Goal: Information Seeking & Learning: Find specific fact

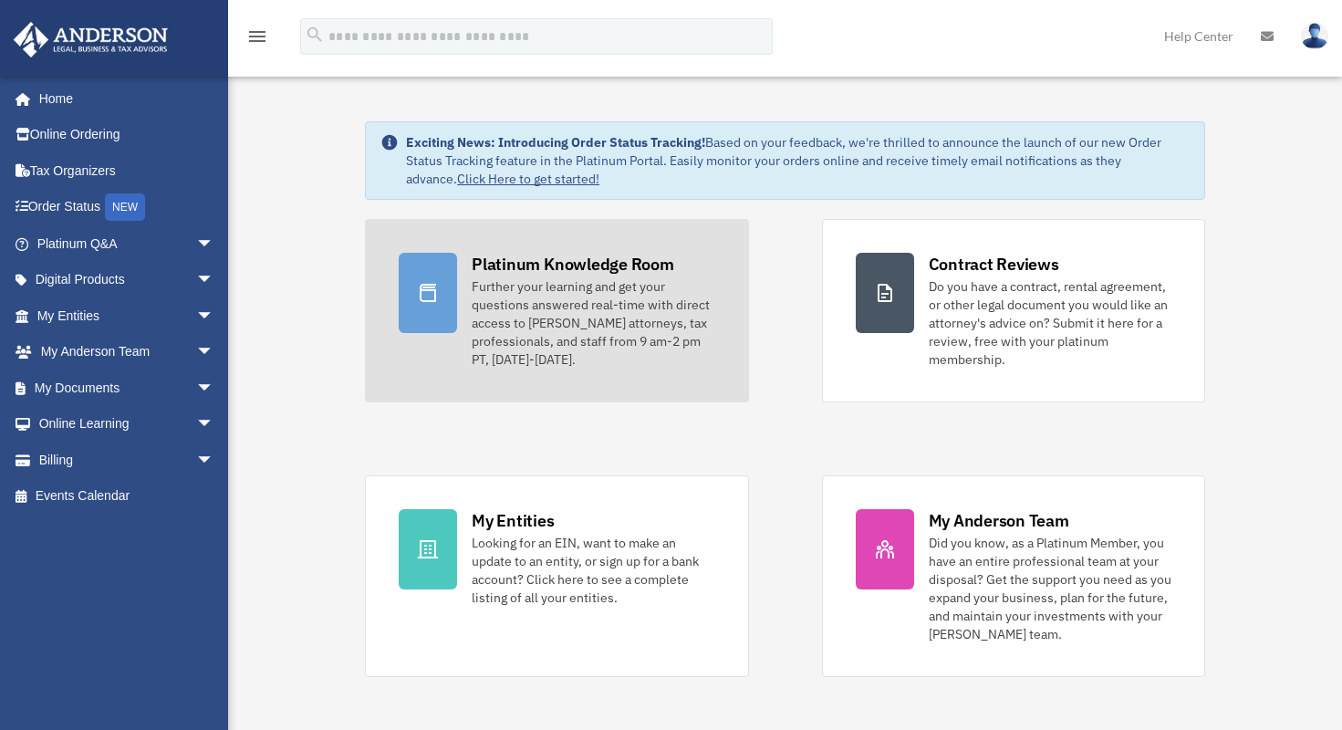
click at [365, 321] on link "Platinum Knowledge Room Further your learning and get your questions answered r…" at bounding box center [556, 310] width 383 height 183
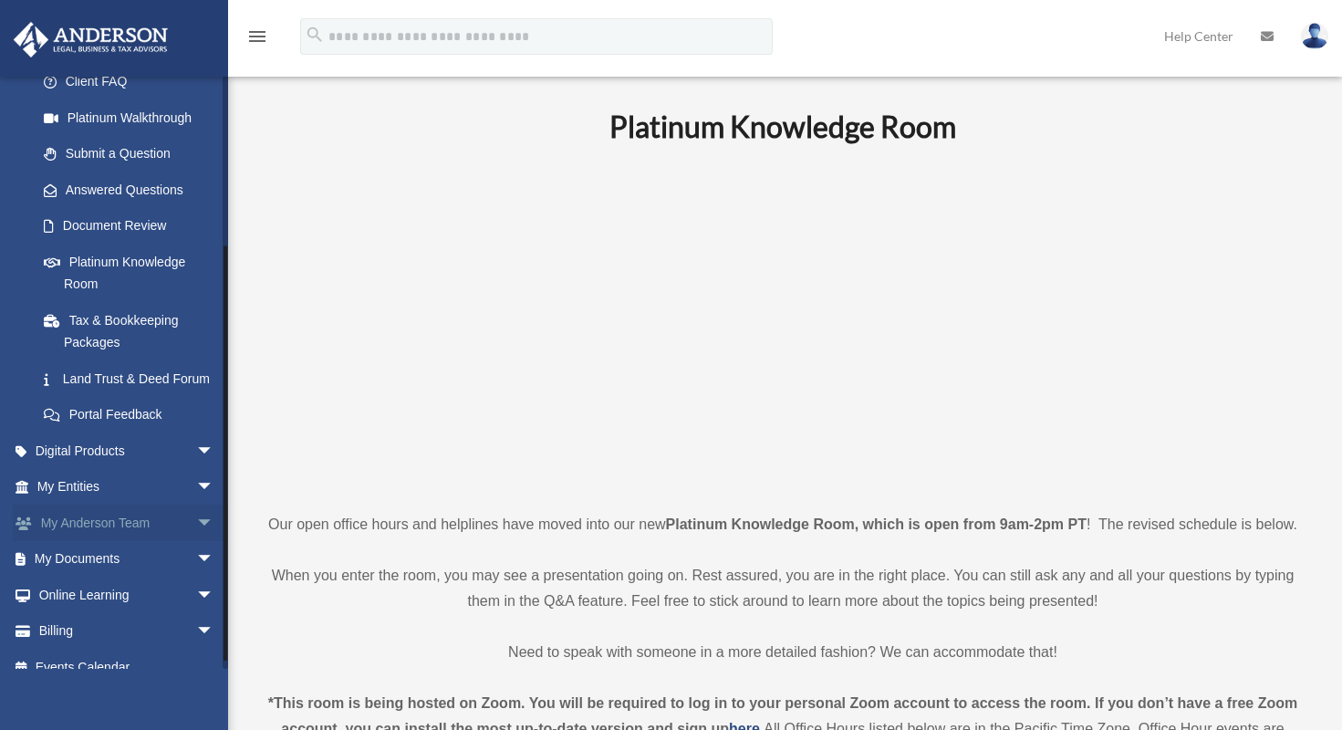
scroll to position [241, 0]
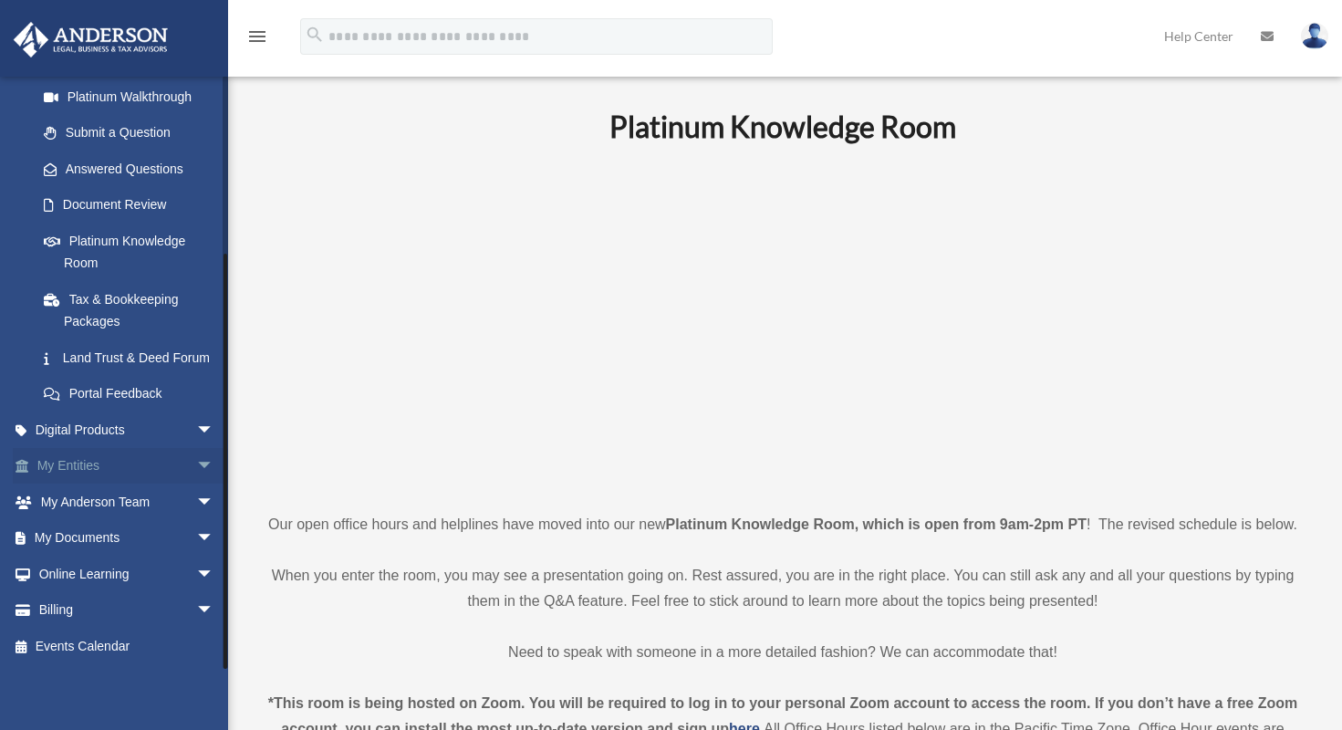
click at [197, 469] on span "arrow_drop_down" at bounding box center [214, 466] width 36 height 37
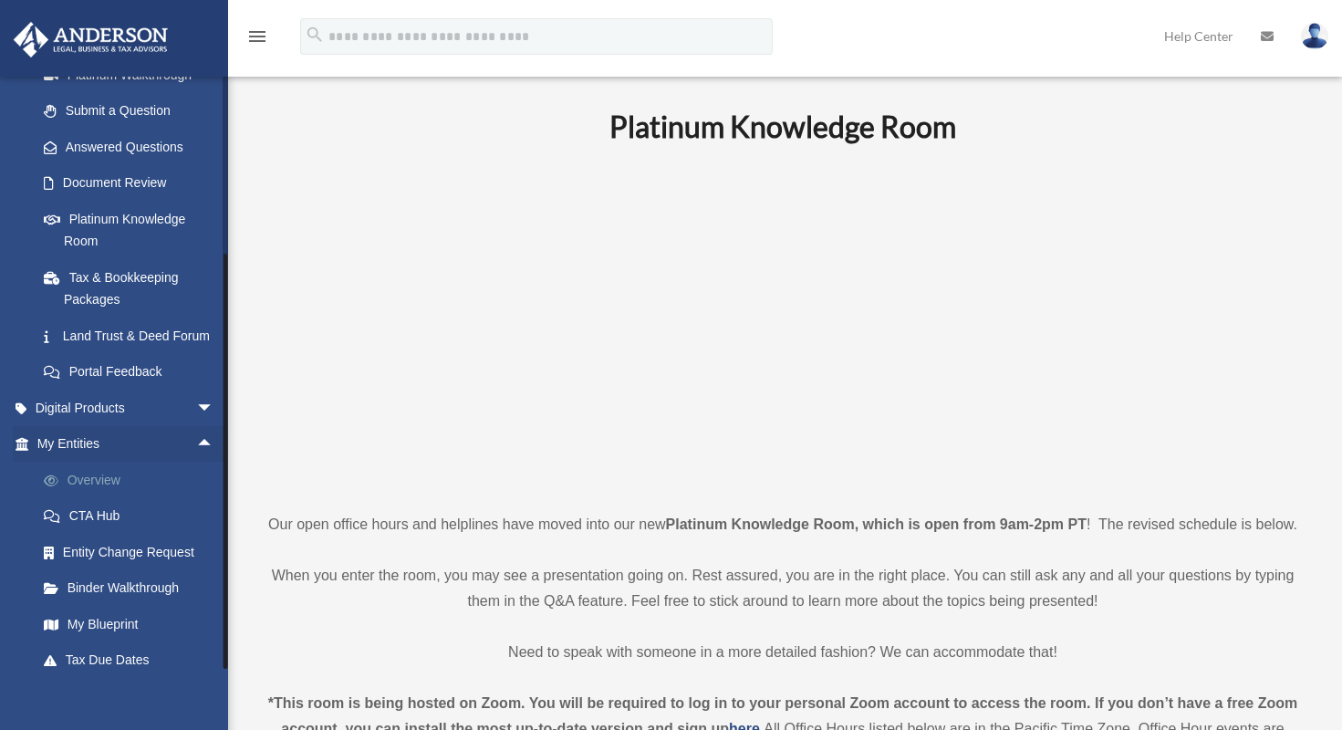
click at [112, 498] on link "Overview" at bounding box center [134, 480] width 216 height 36
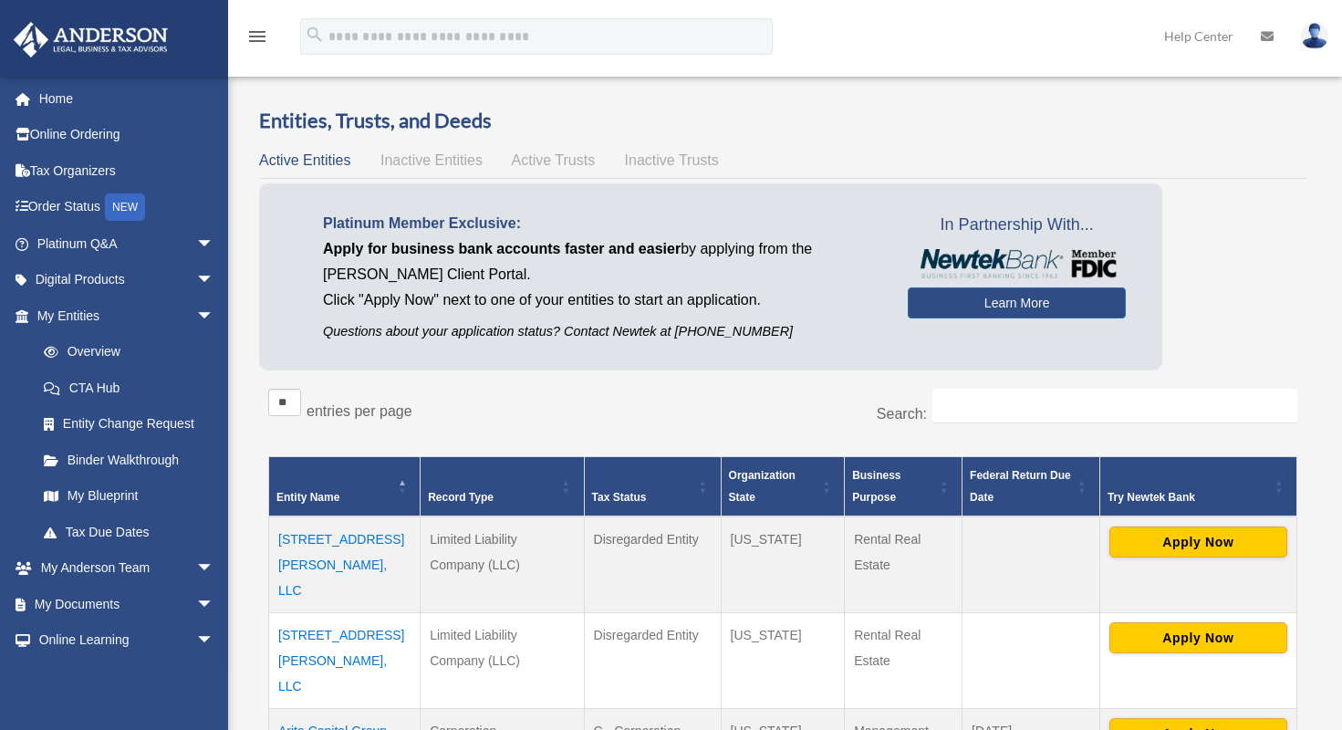
scroll to position [354, 0]
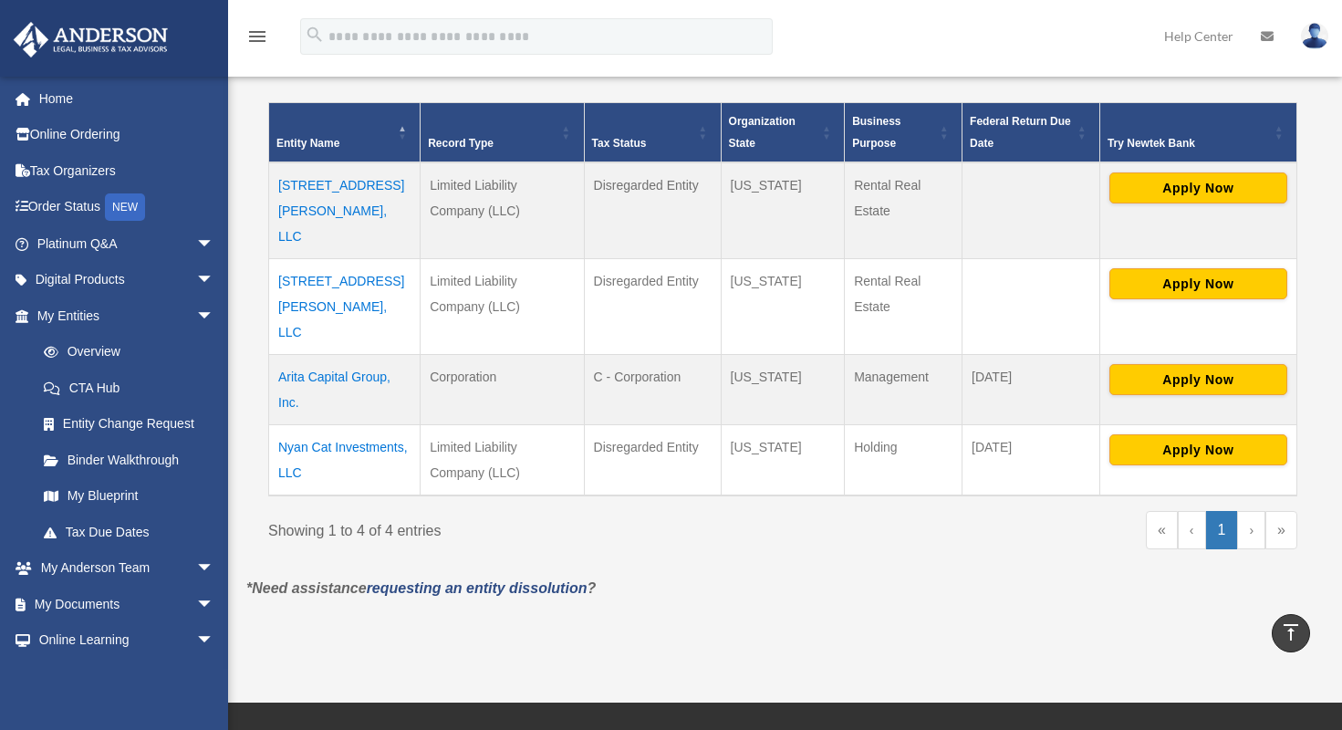
click at [326, 354] on td "Arita Capital Group, Inc." at bounding box center [344, 389] width 151 height 70
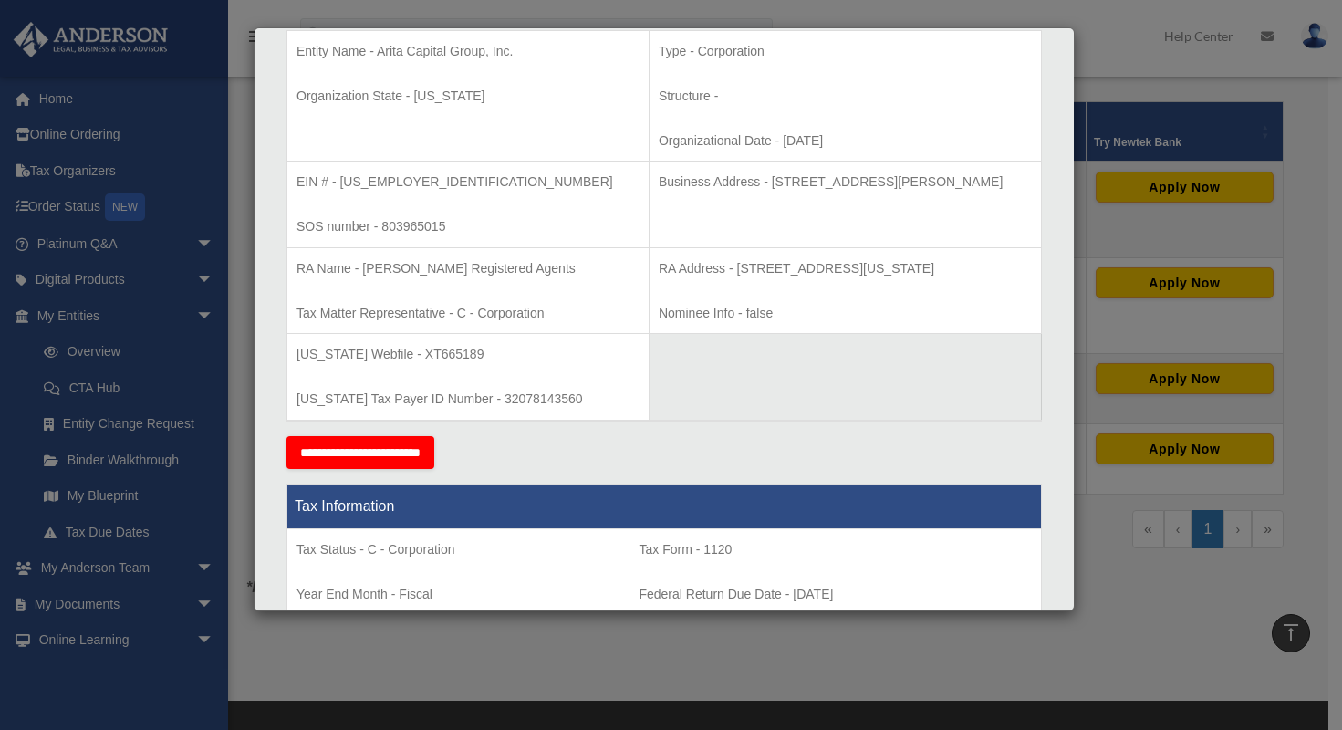
scroll to position [398, 0]
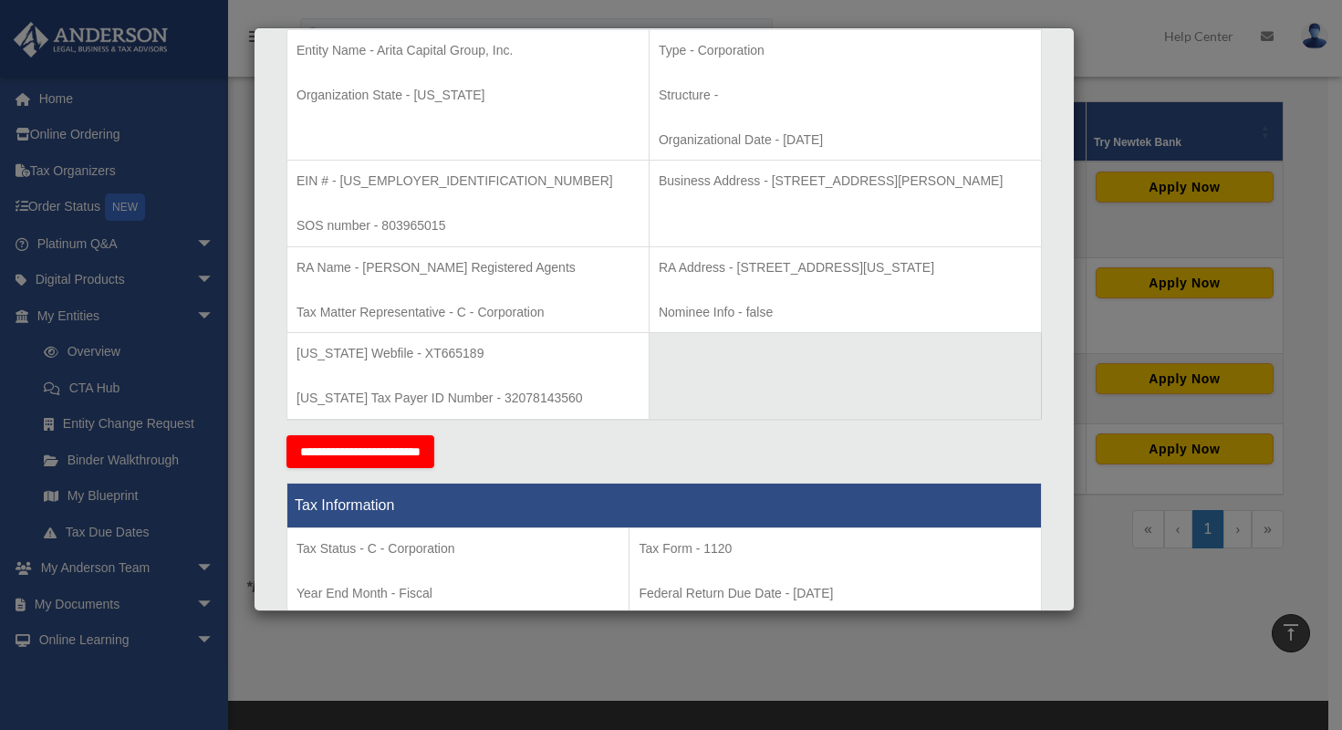
click at [377, 181] on p "EIN # - 86-2478019" at bounding box center [467, 181] width 343 height 23
click at [423, 194] on td "EIN # - 86-2478019 SOS number - 803965015" at bounding box center [468, 204] width 362 height 87
drag, startPoint x: 380, startPoint y: 187, endPoint x: 342, endPoint y: 187, distance: 37.4
click at [342, 187] on p "EIN # - 86-2478019" at bounding box center [467, 181] width 343 height 23
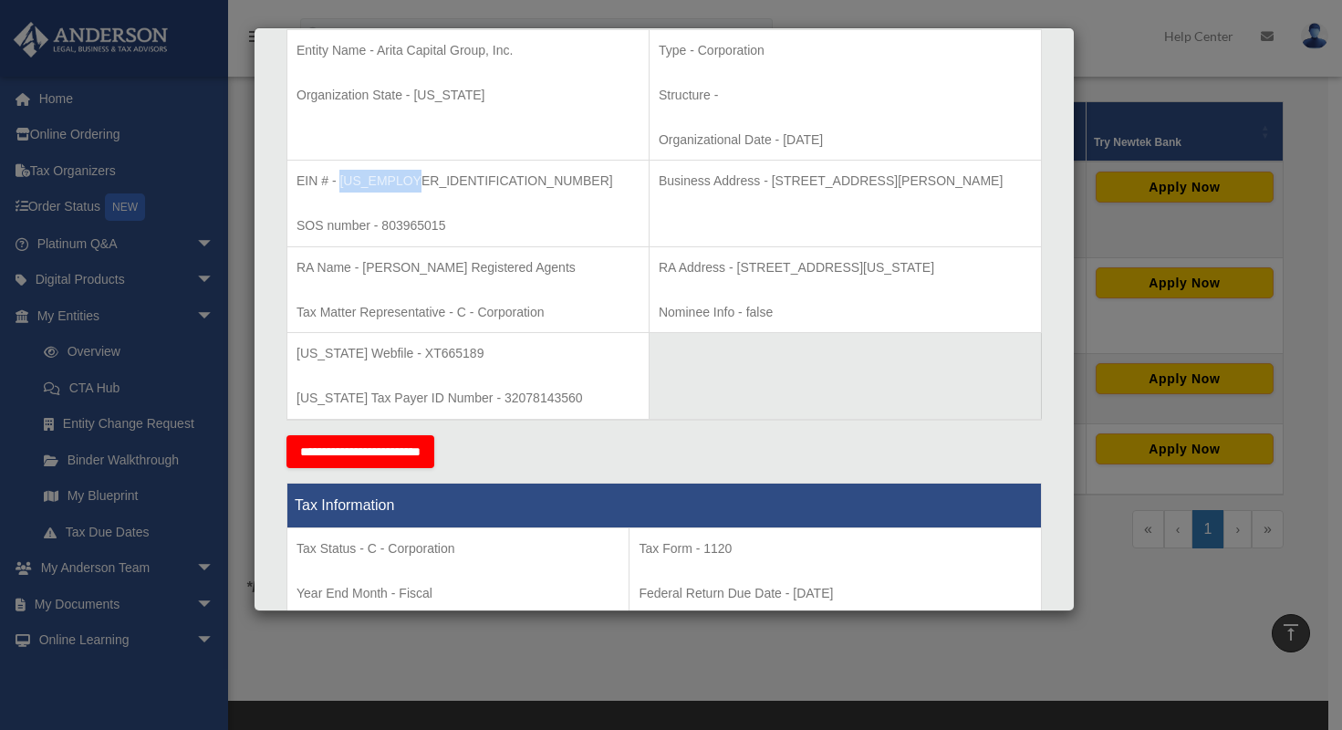
copy p "86-2478019"
drag, startPoint x: 700, startPoint y: 181, endPoint x: 854, endPoint y: 172, distance: 154.4
click at [854, 172] on p "Business Address - 3225 McLeod Dr, Suite 100, Las Vegas, NV 89121" at bounding box center [845, 181] width 373 height 23
copy p "3225 McLeod Dr, Suite 100"
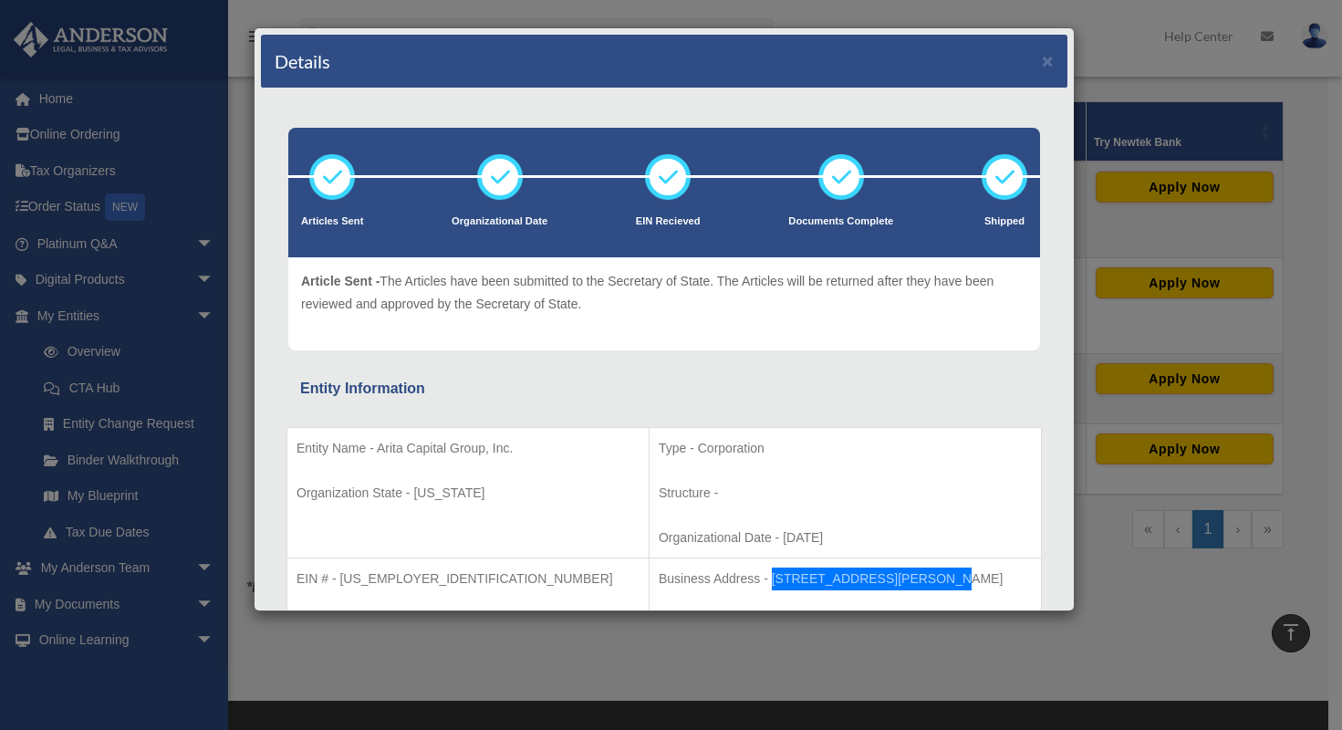
scroll to position [167, 0]
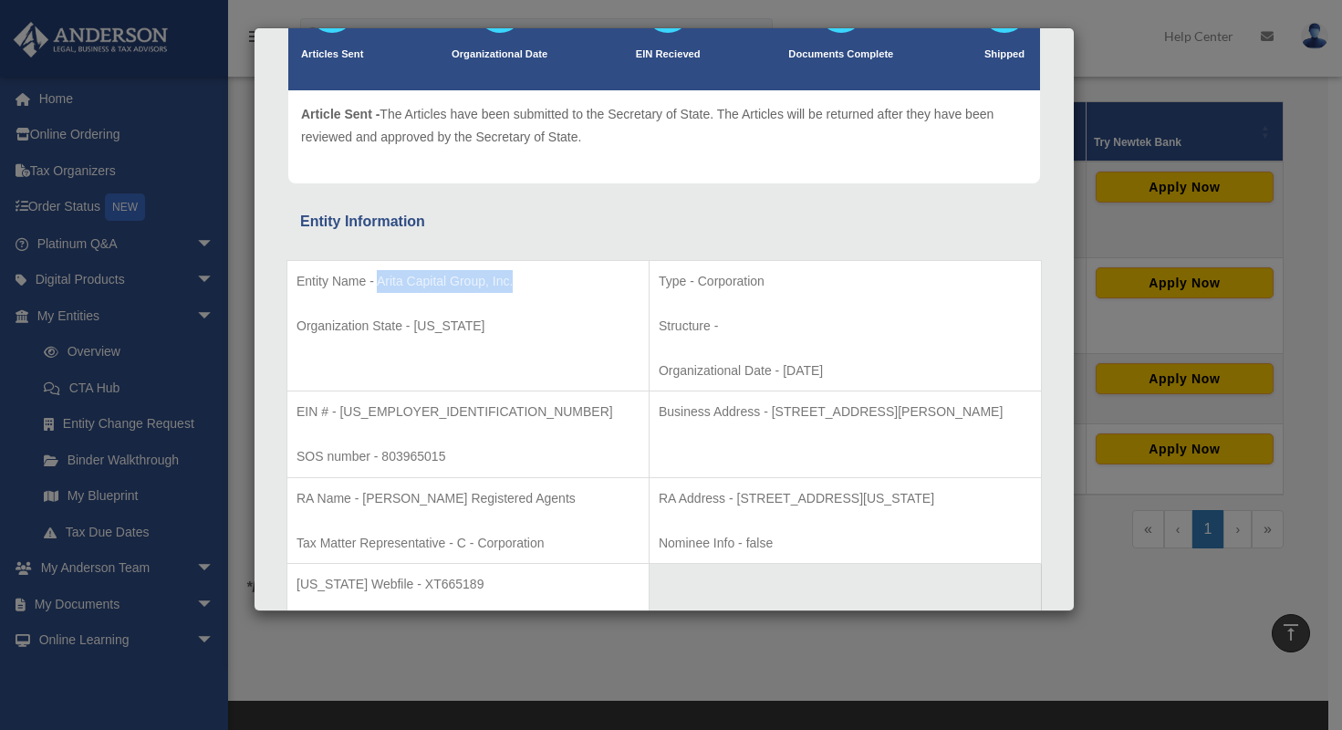
drag, startPoint x: 377, startPoint y: 283, endPoint x: 518, endPoint y: 278, distance: 141.5
click at [518, 278] on p "Entity Name - Arita Capital Group, Inc." at bounding box center [467, 281] width 343 height 23
copy p "Arita Capital Group, Inc."
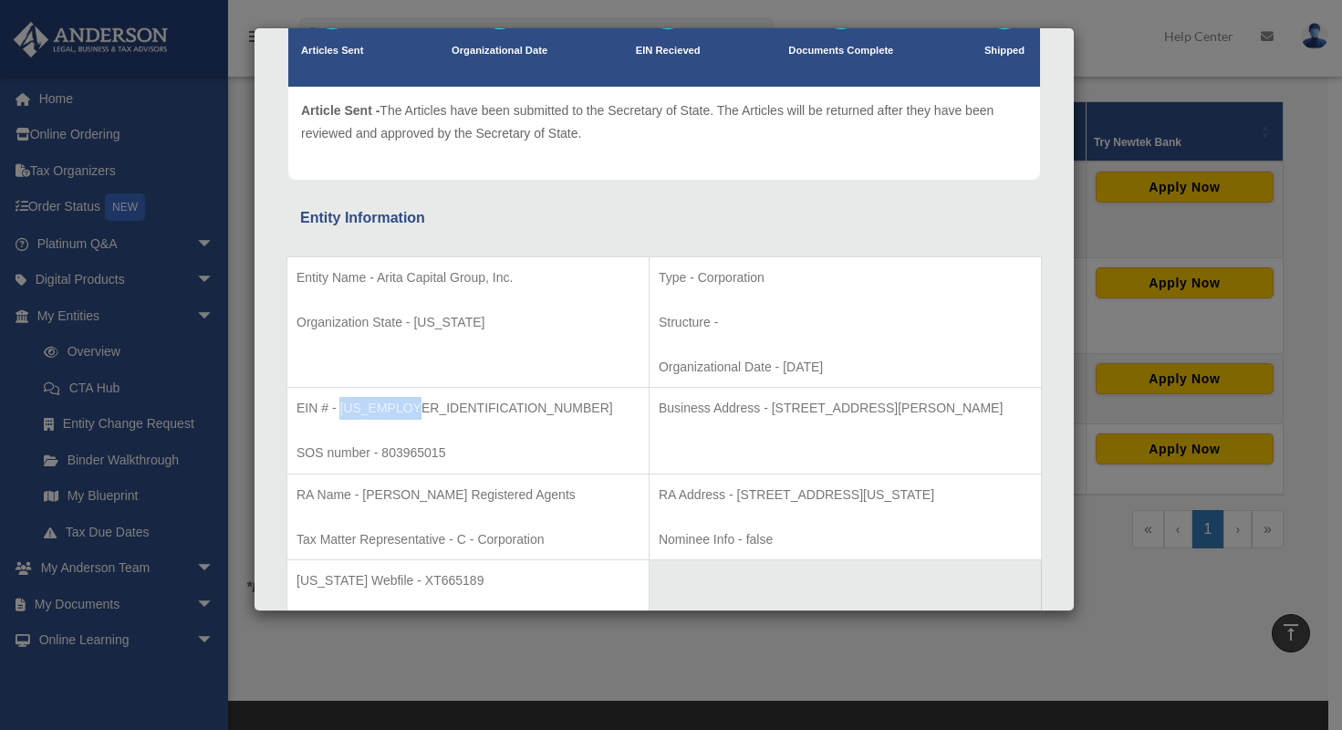
drag, startPoint x: 359, startPoint y: 409, endPoint x: 403, endPoint y: 403, distance: 45.0
click at [408, 401] on p "EIN # - 86-2478019" at bounding box center [467, 408] width 343 height 23
copy p "86-2478019"
drag, startPoint x: 702, startPoint y: 411, endPoint x: 797, endPoint y: 409, distance: 95.8
click at [797, 409] on p "Business Address - 3225 McLeod Dr, Suite 100, Las Vegas, NV 89121" at bounding box center [845, 408] width 373 height 23
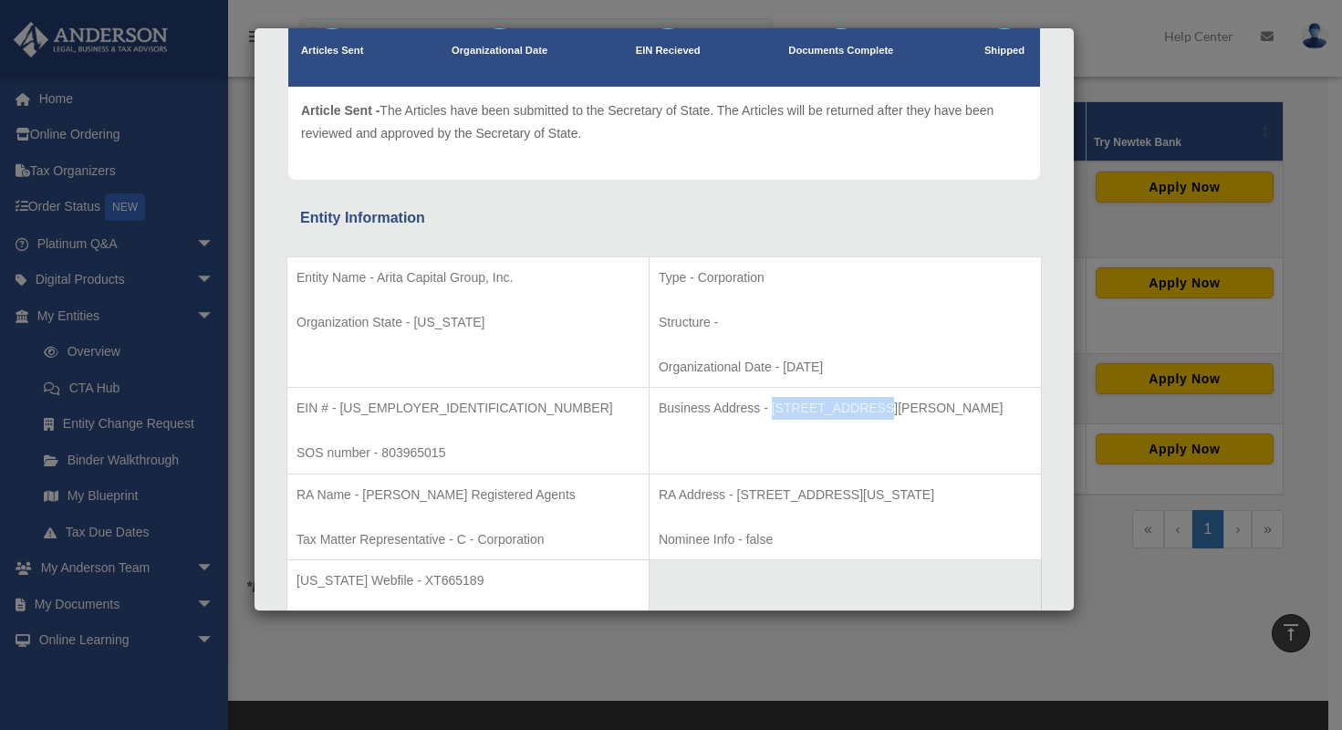
copy p "3225 McLeod Dr,"
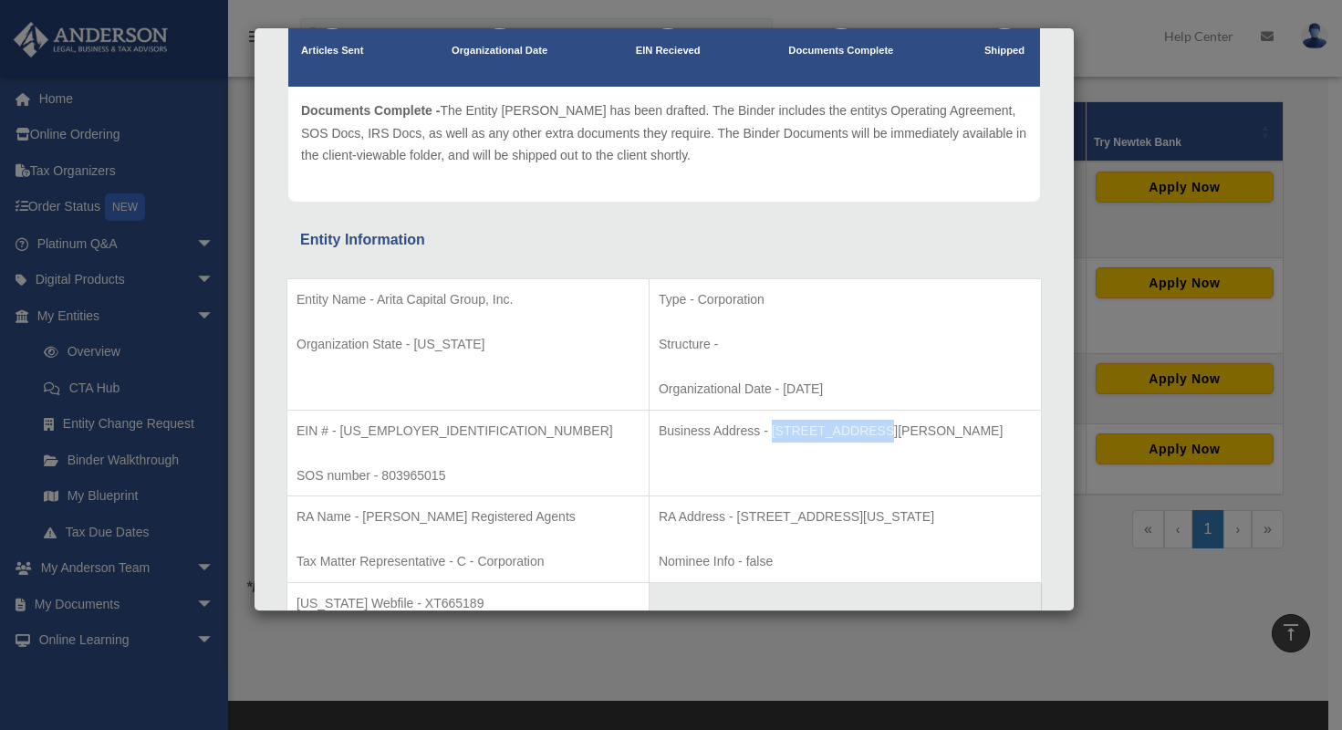
click at [704, 436] on p "Business Address - 3225 McLeod Dr, Suite 100, Las Vegas, NV 89121" at bounding box center [845, 431] width 373 height 23
drag, startPoint x: 700, startPoint y: 432, endPoint x: 851, endPoint y: 421, distance: 151.8
click at [851, 421] on p "Business Address - 3225 McLeod Dr, Suite 100, Las Vegas, NV 89121" at bounding box center [845, 431] width 373 height 23
copy p "3225 McLeod Dr, Suite 100"
click at [952, 437] on p "Business Address - 3225 McLeod Dr, Suite 100, Las Vegas, NV 89121" at bounding box center [845, 431] width 373 height 23
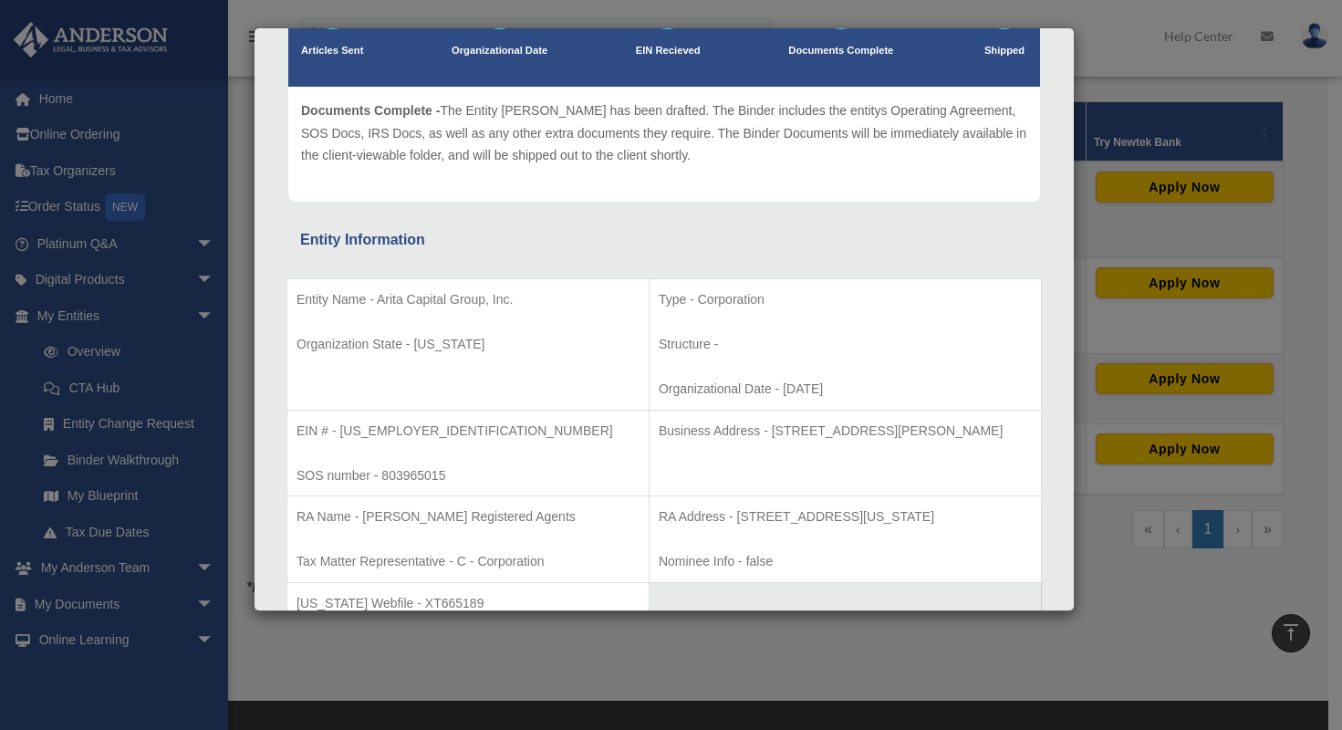
click at [952, 437] on p "Business Address - 3225 McLeod Dr, Suite 100, Las Vegas, NV 89121" at bounding box center [845, 431] width 373 height 23
copy p "89121"
